Goal: Task Accomplishment & Management: Manage account settings

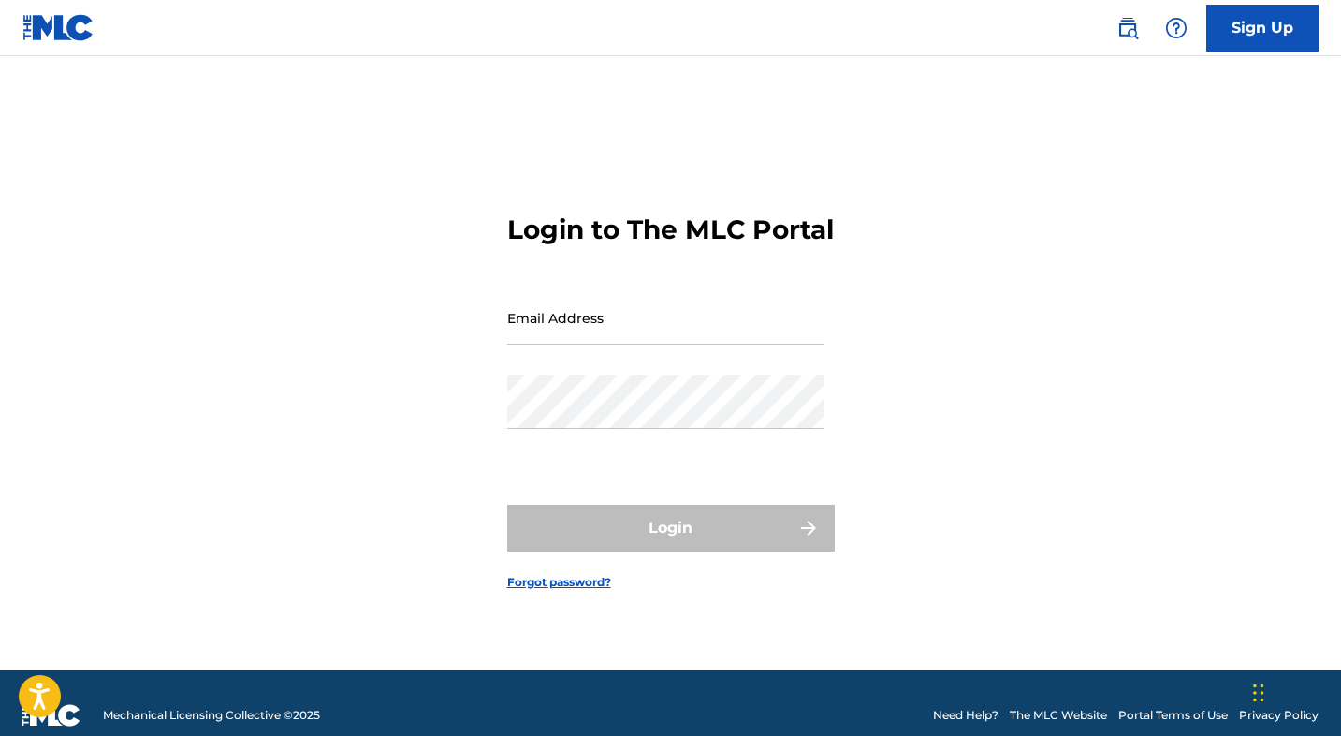
click at [546, 339] on input "Email Address" at bounding box center [665, 317] width 316 height 53
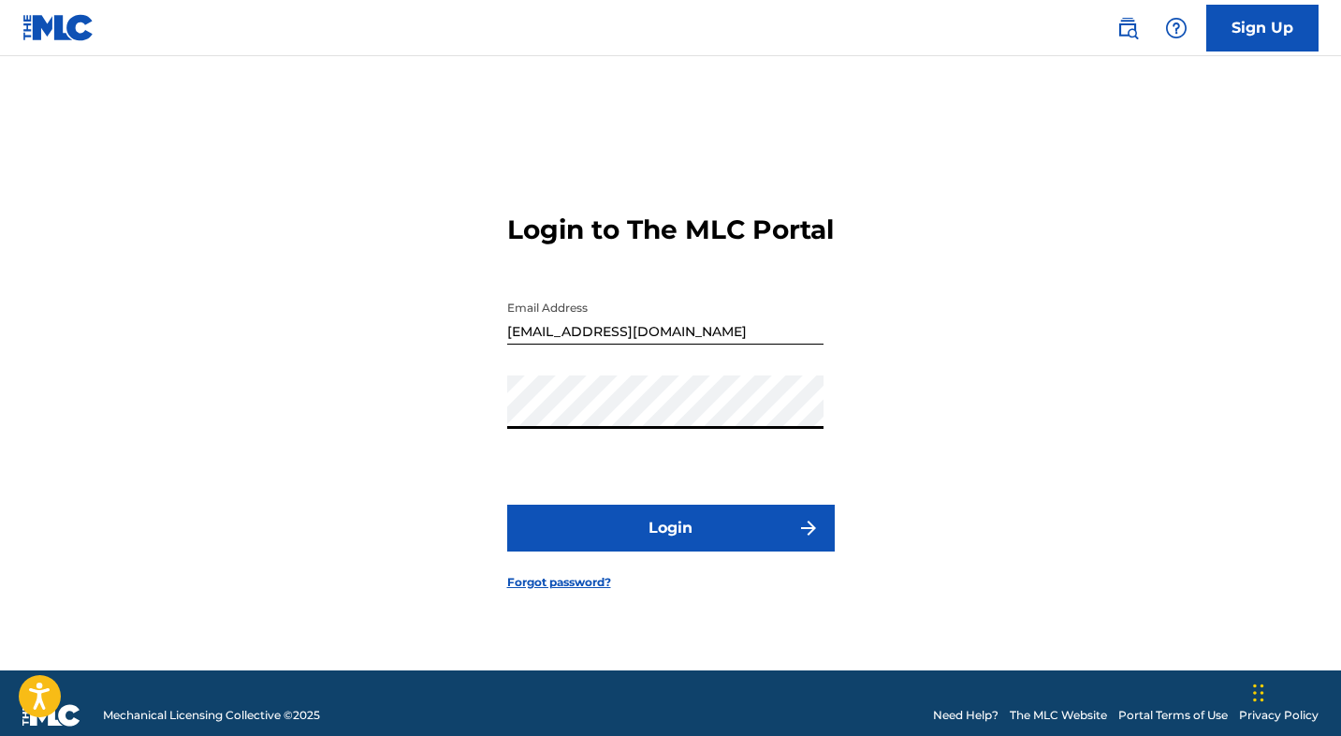
click at [665, 549] on button "Login" at bounding box center [671, 528] width 328 height 47
click at [613, 344] on input "[EMAIL_ADDRESS][DOMAIN_NAME]" at bounding box center [665, 317] width 316 height 53
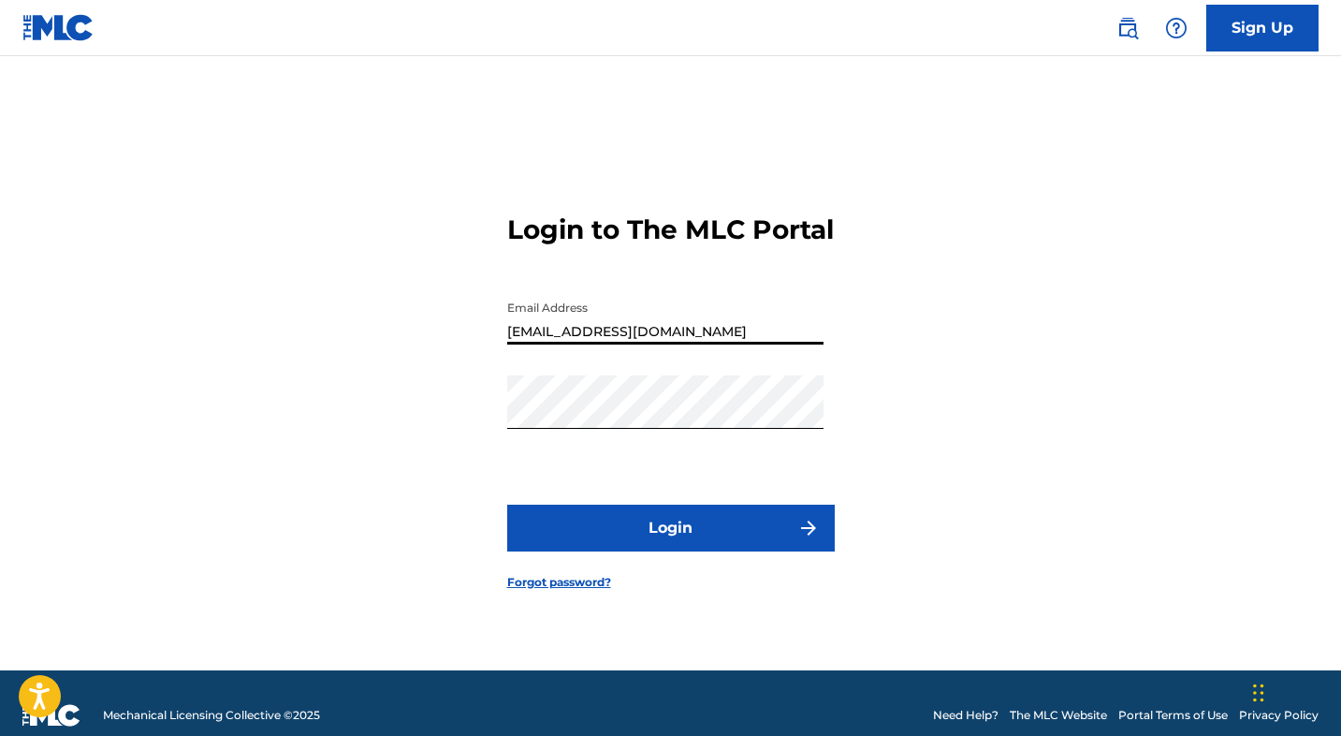
click at [649, 344] on input "[EMAIL_ADDRESS][DOMAIN_NAME]" at bounding box center [665, 317] width 316 height 53
type input "[EMAIL_ADDRESS][DOMAIN_NAME]"
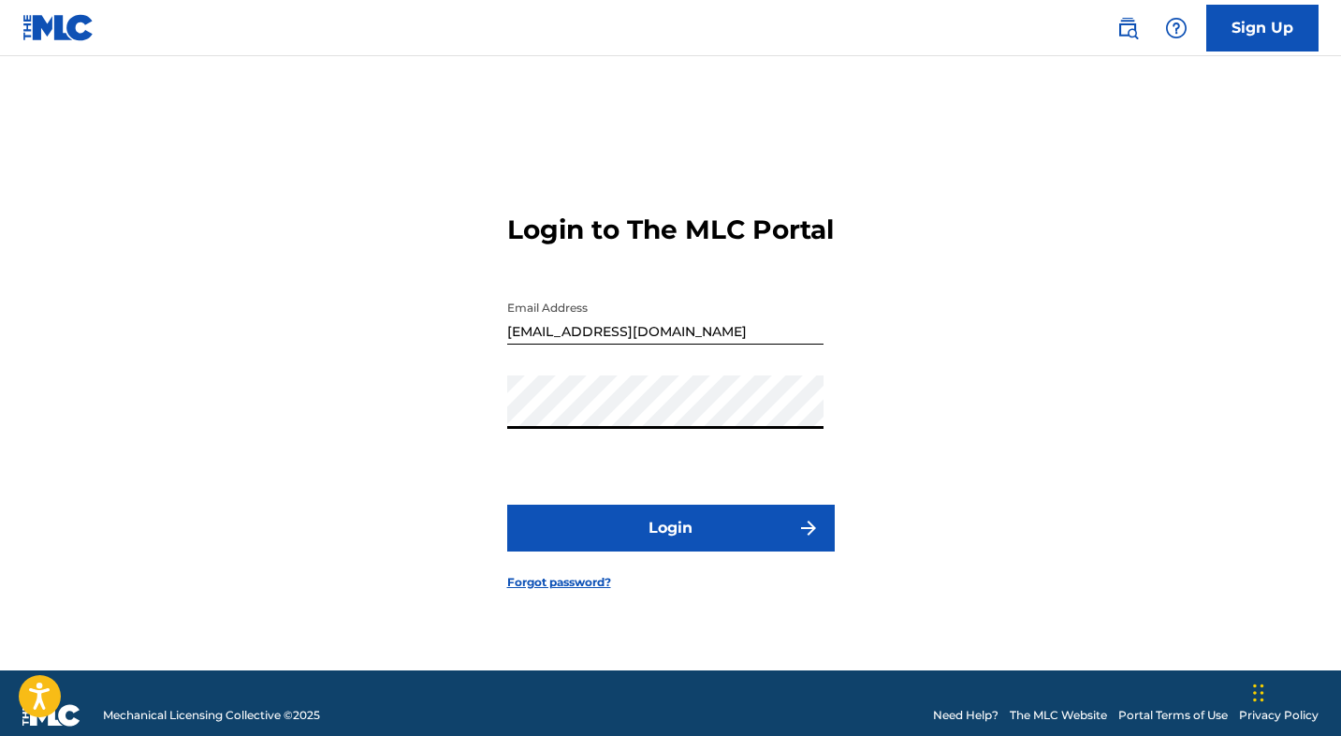
click at [671, 532] on button "Login" at bounding box center [671, 528] width 328 height 47
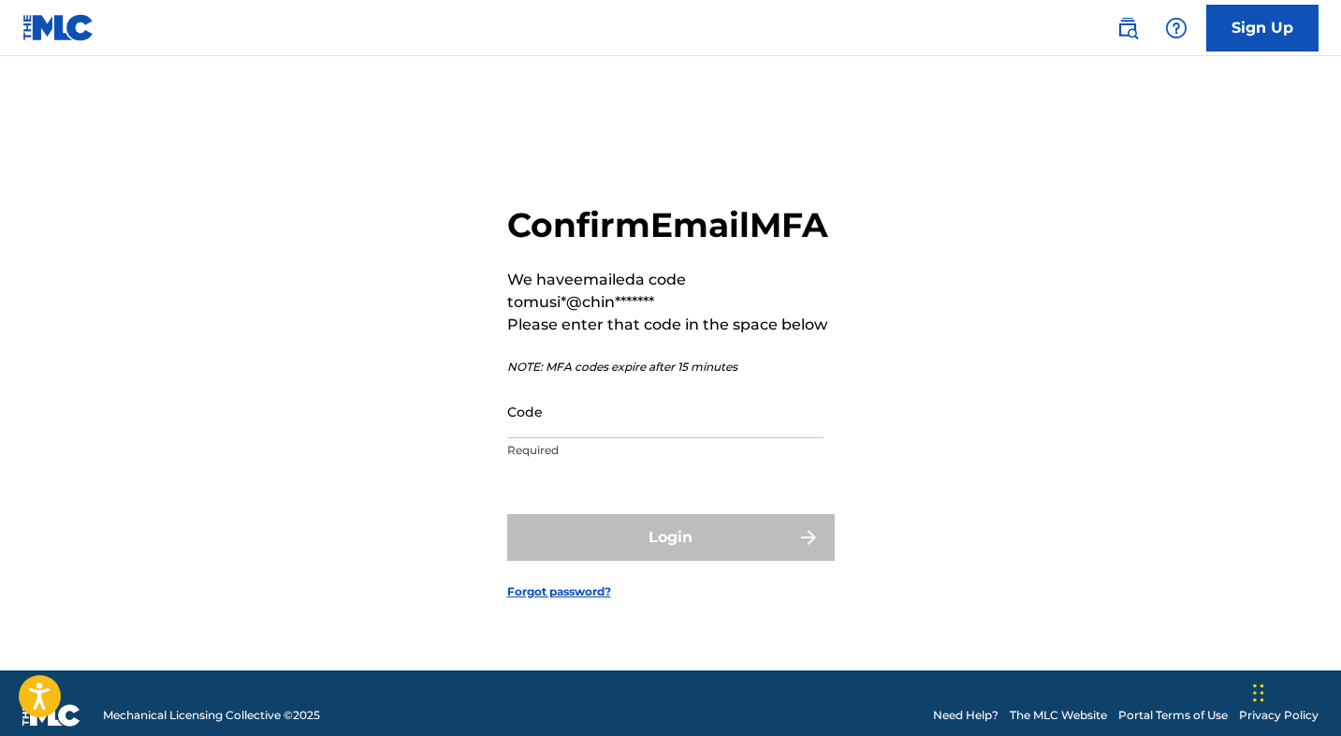
click at [573, 438] on input "Code" at bounding box center [665, 411] width 316 height 53
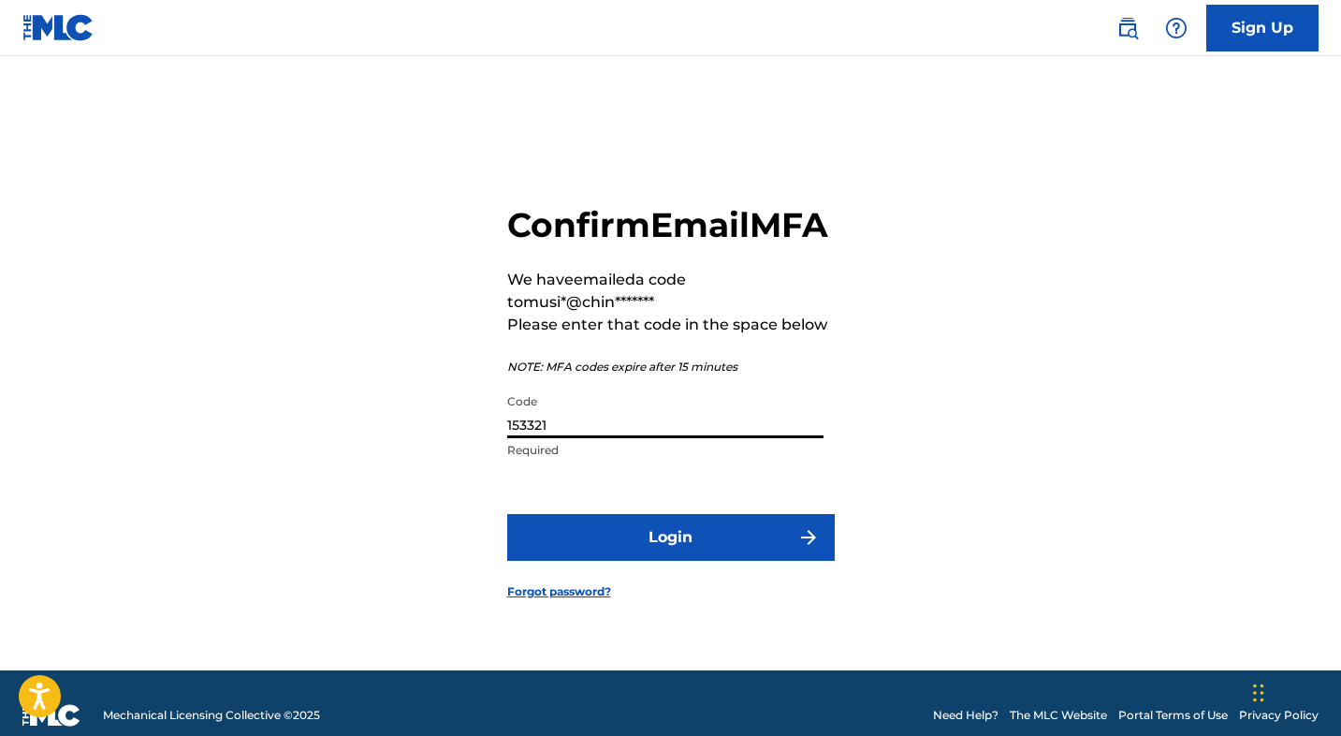
type input "153321"
click at [659, 550] on button "Login" at bounding box center [671, 537] width 328 height 47
